Goal: Navigation & Orientation: Find specific page/section

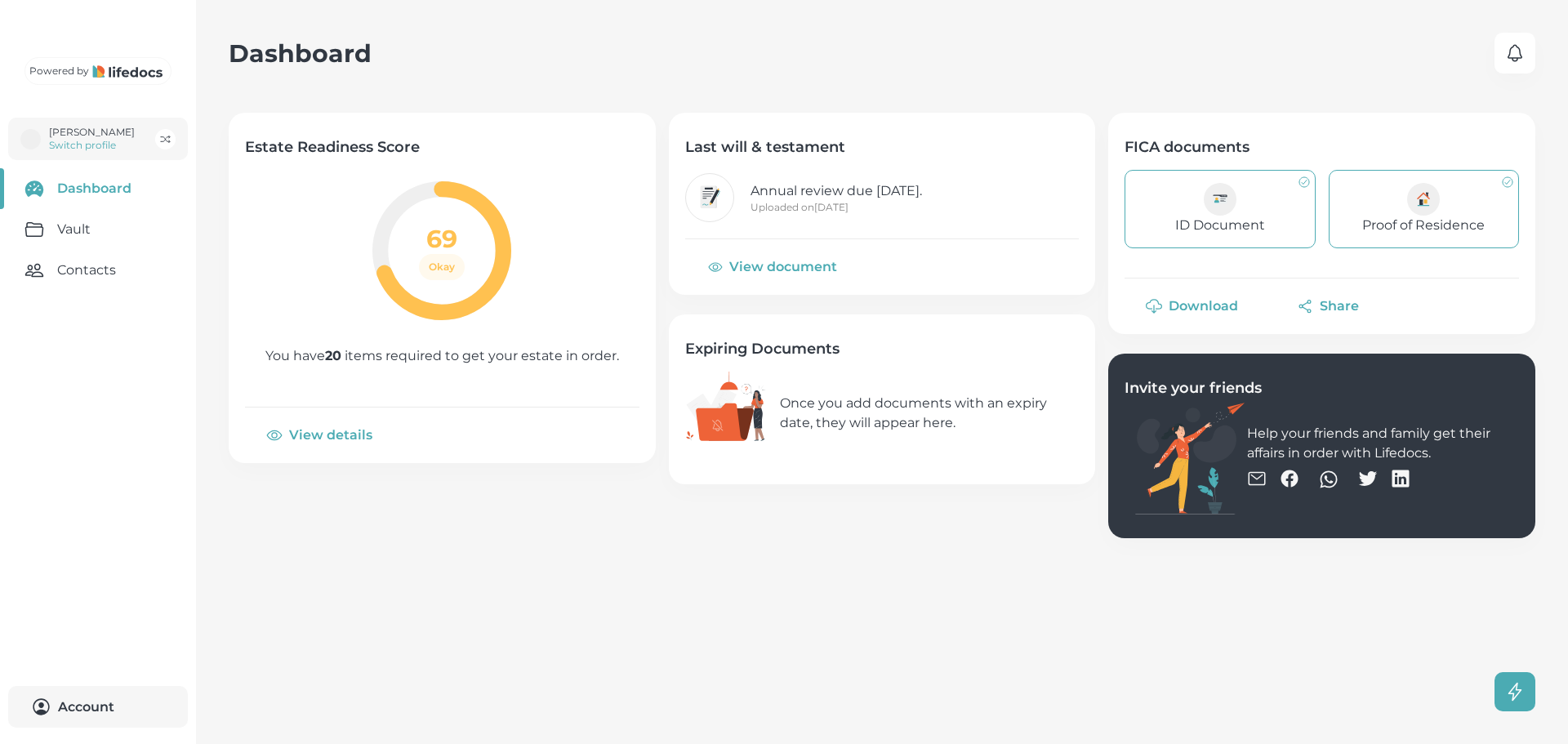
click at [226, 603] on main "Dashboard Estate Readiness Score 69 Okay You have 20 items required to get your…" at bounding box center [784, 372] width 1568 height 744
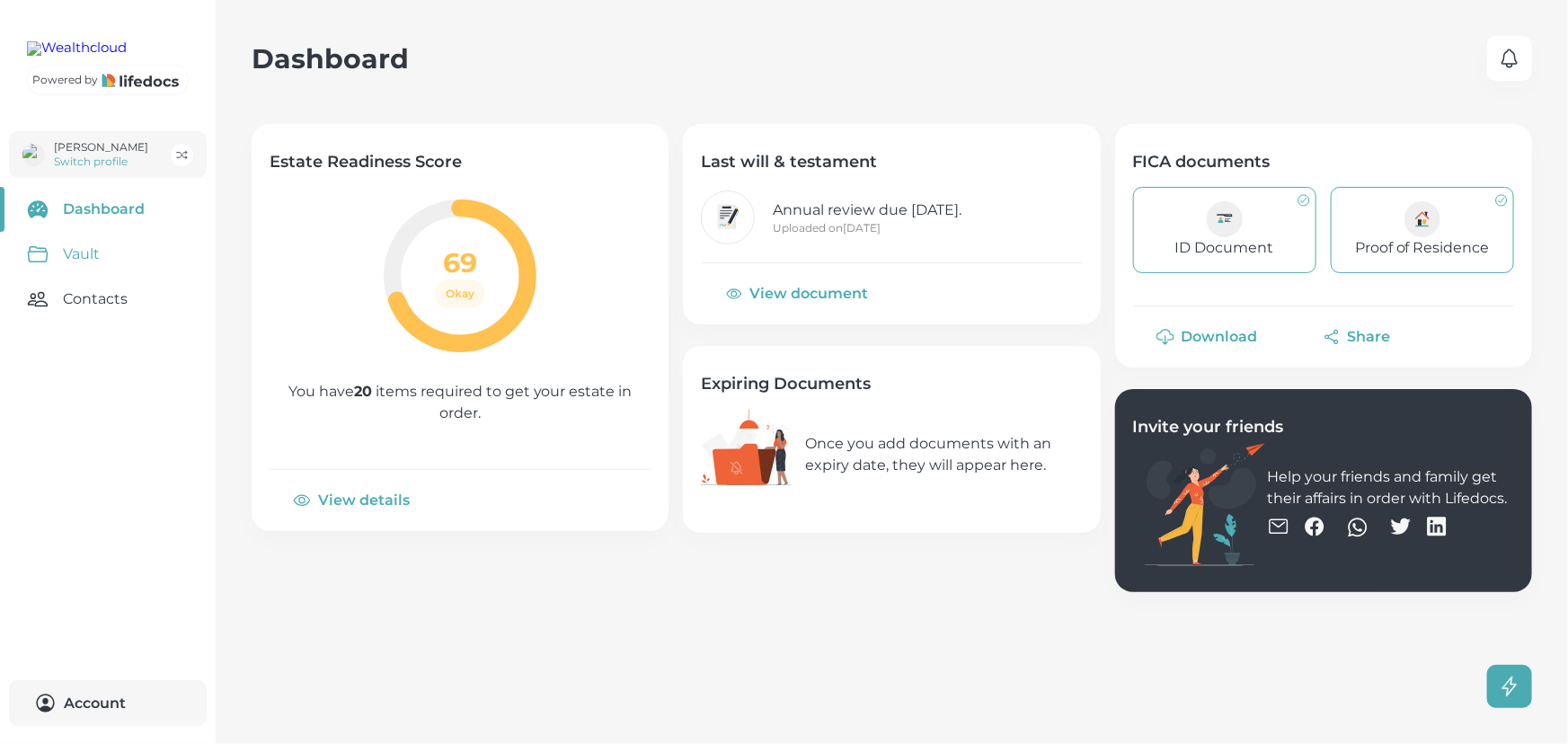
click at [109, 276] on link "Vault" at bounding box center [108, 254] width 216 height 45
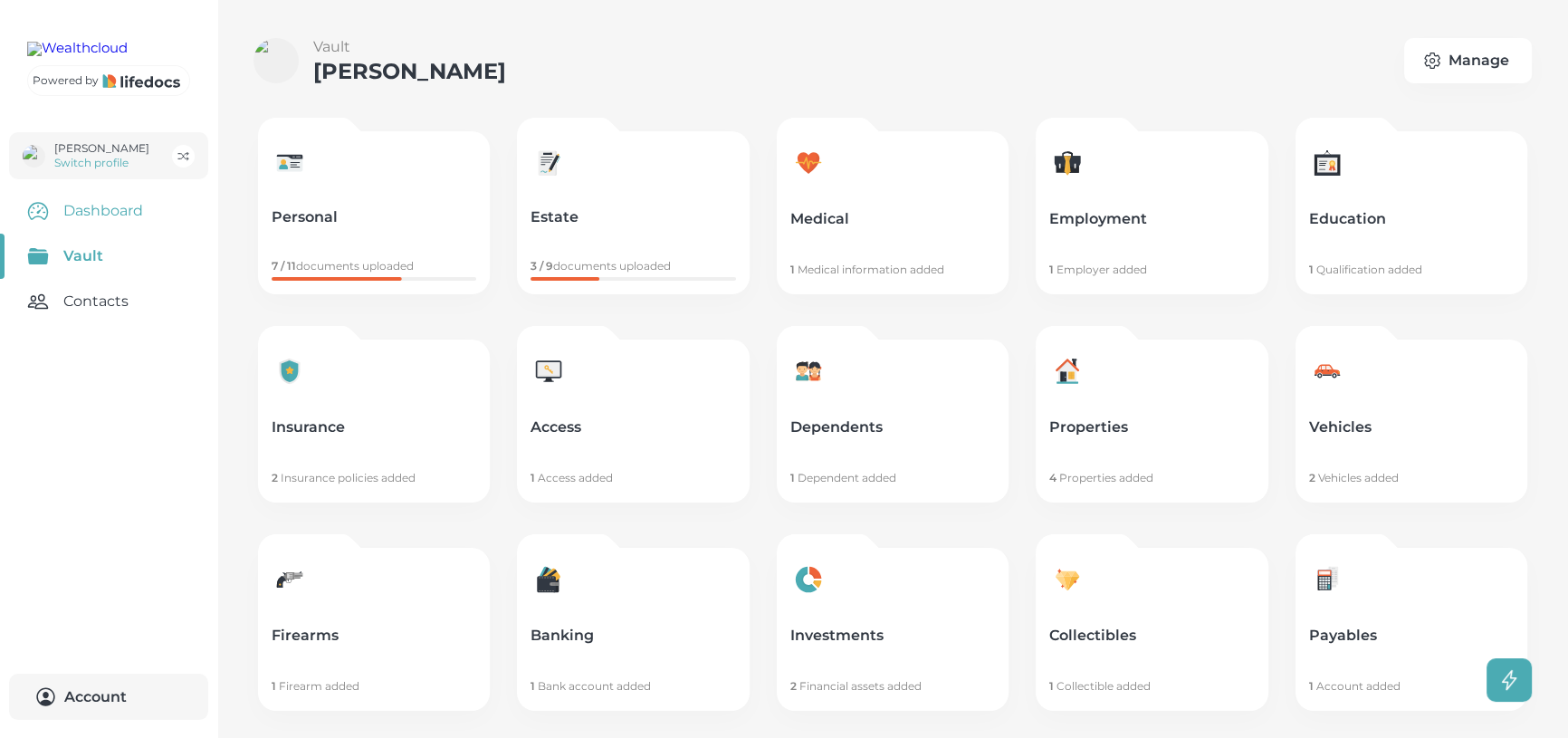
click at [126, 234] on link "Dashboard" at bounding box center [109, 211] width 218 height 45
